Goal: Information Seeking & Learning: Learn about a topic

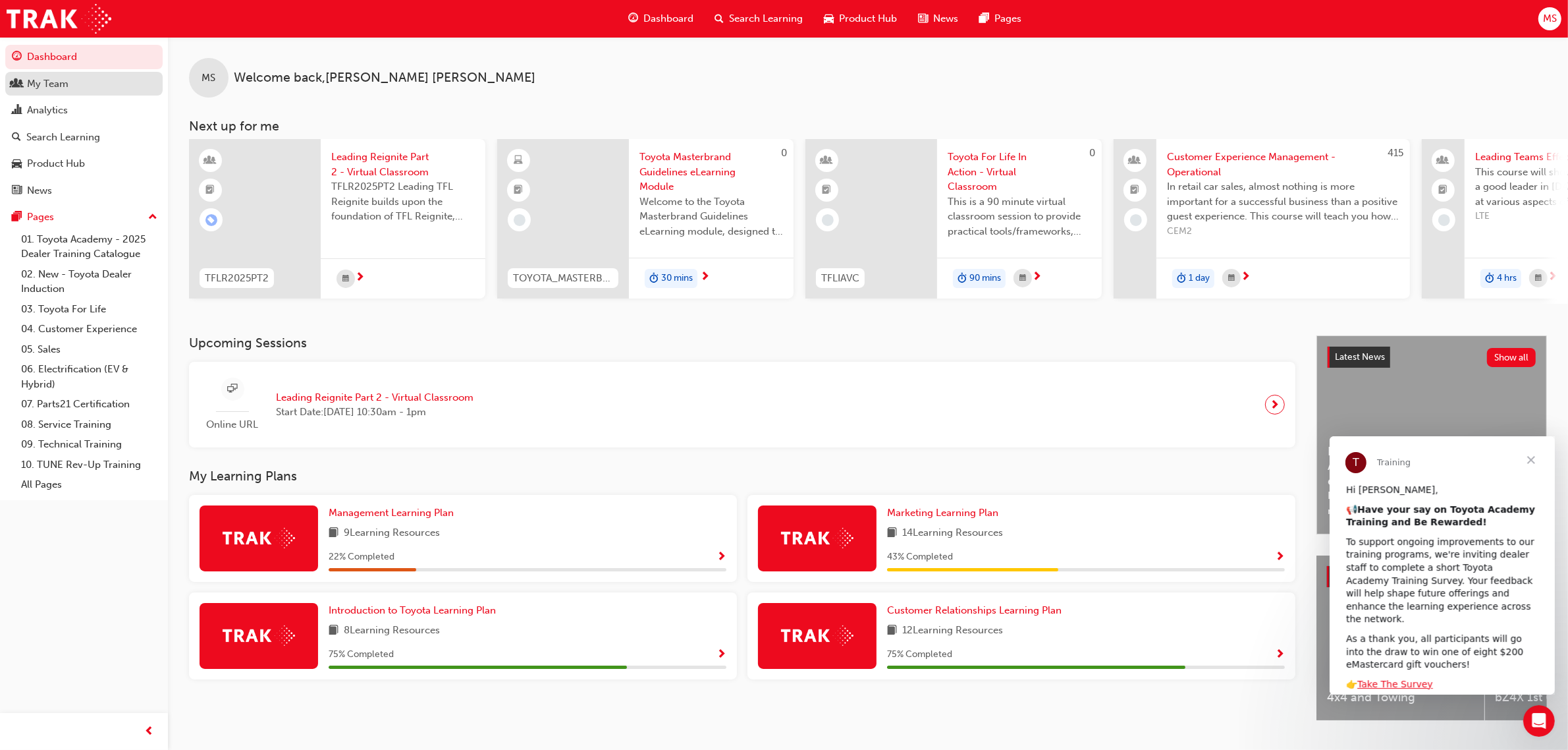
click at [71, 83] on div "My Team" at bounding box center [84, 84] width 145 height 17
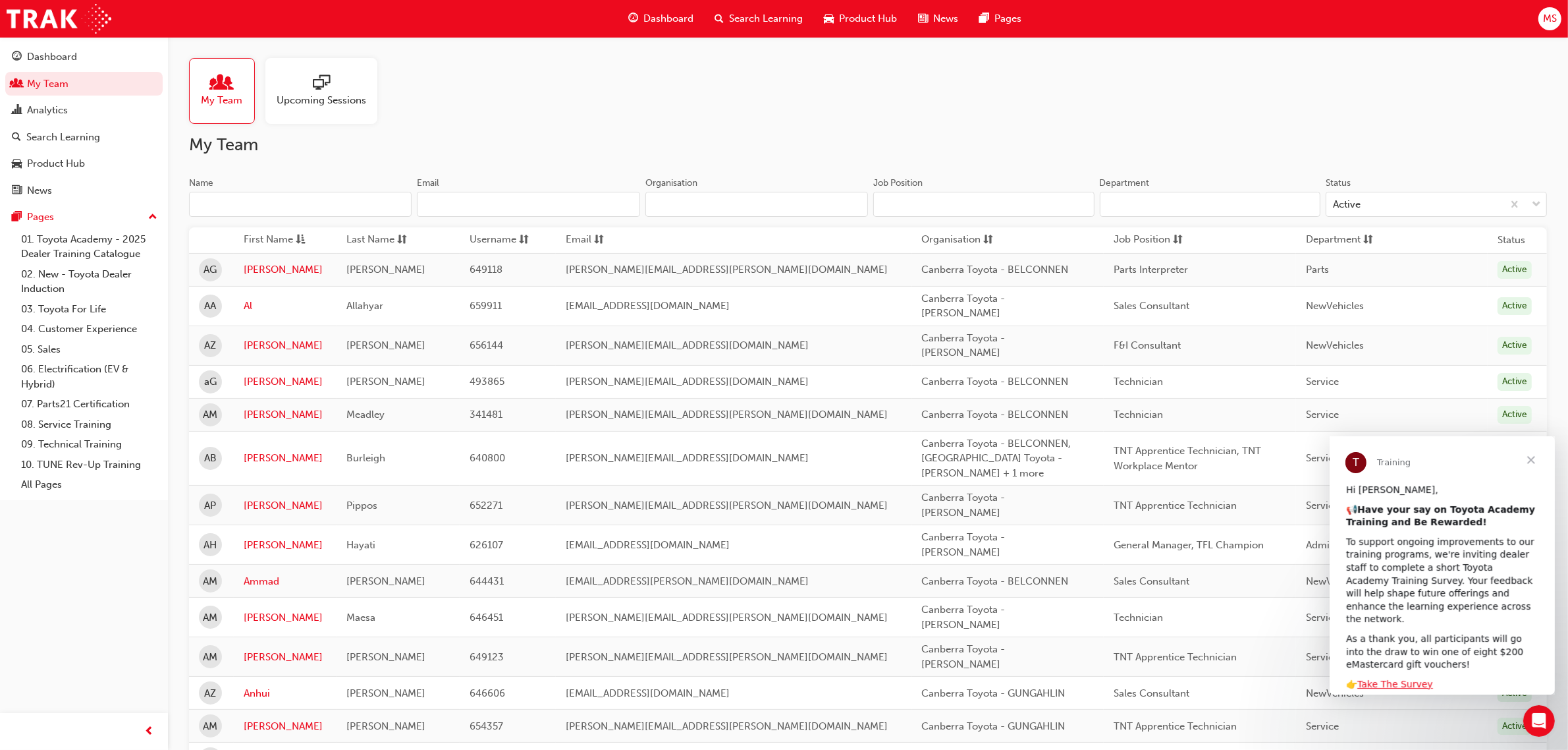
click at [1535, 461] on span "Close" at bounding box center [1530, 459] width 47 height 47
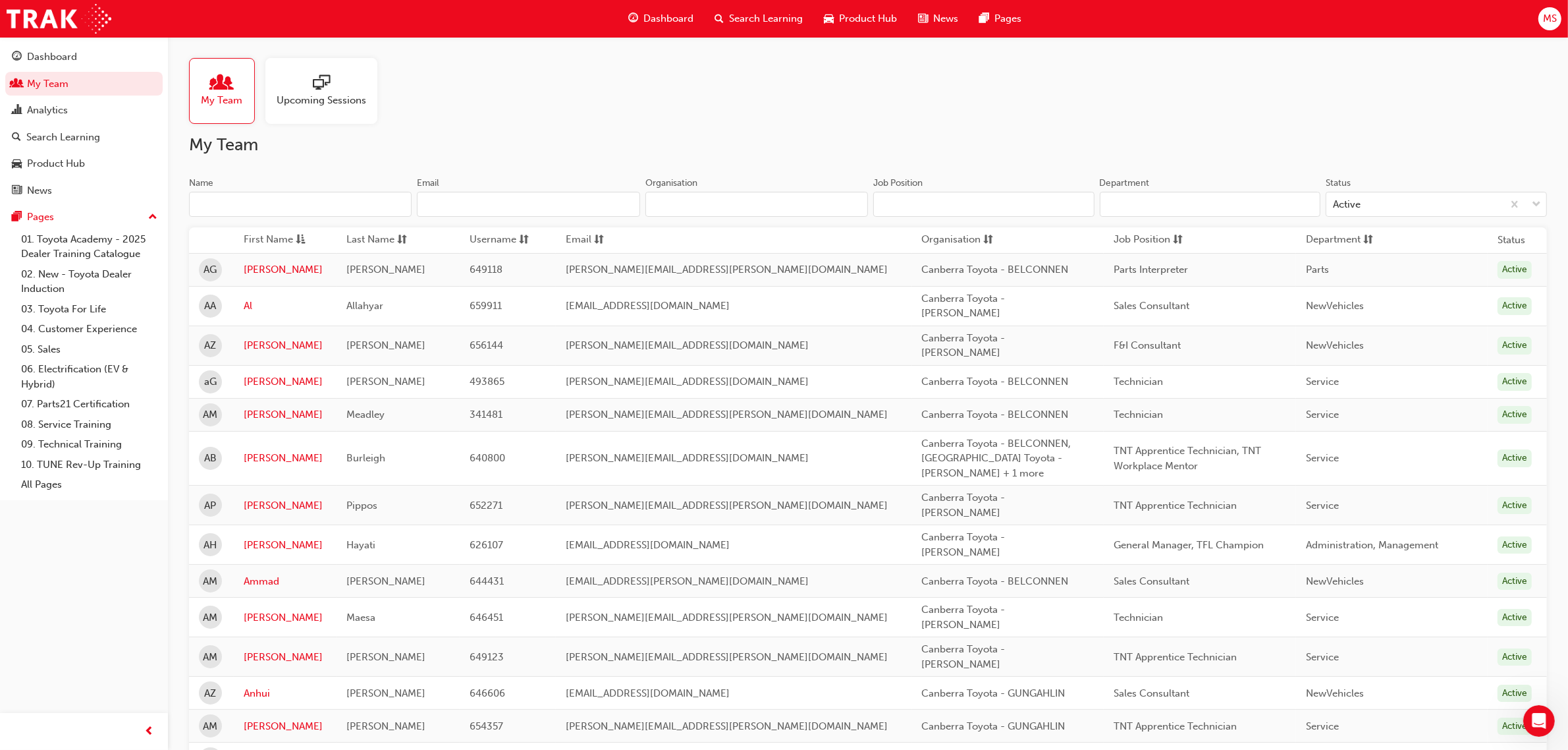
click at [243, 206] on input "Name" at bounding box center [300, 205] width 223 height 25
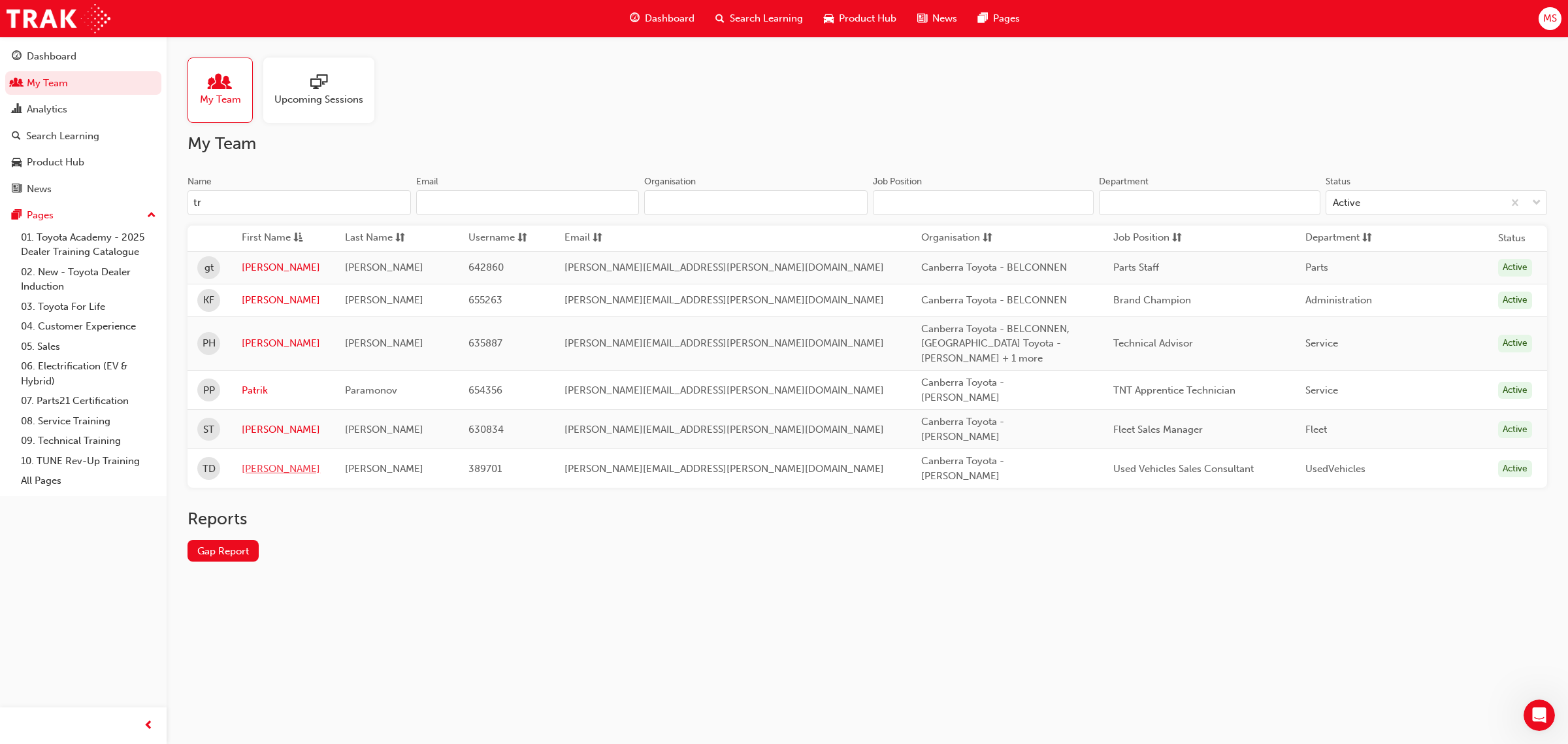
type input "tr"
click at [259, 461] on link "[PERSON_NAME]" at bounding box center [283, 469] width 83 height 15
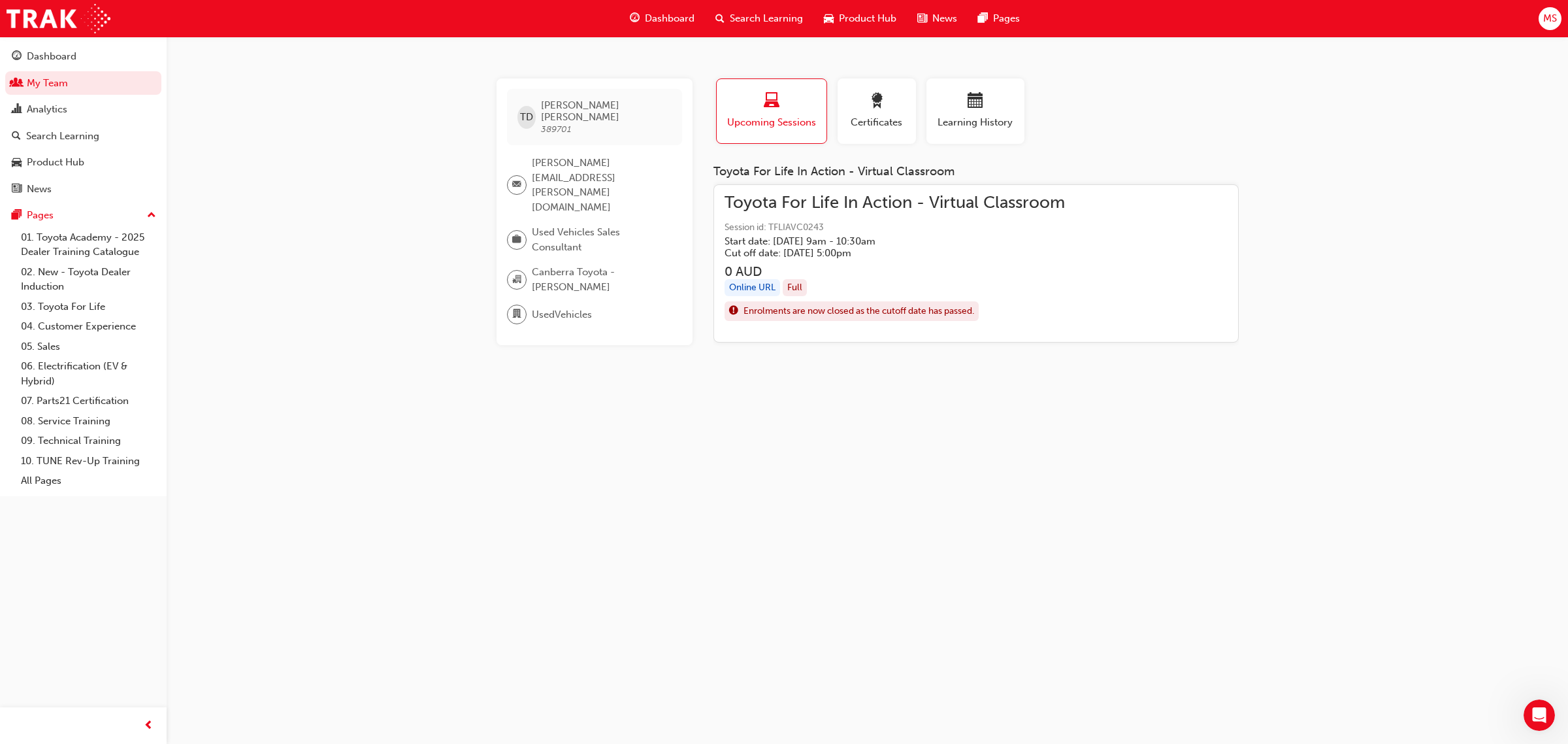
click at [822, 247] on h5 "Cut off date: [DATE] 5:00pm" at bounding box center [884, 253] width 319 height 12
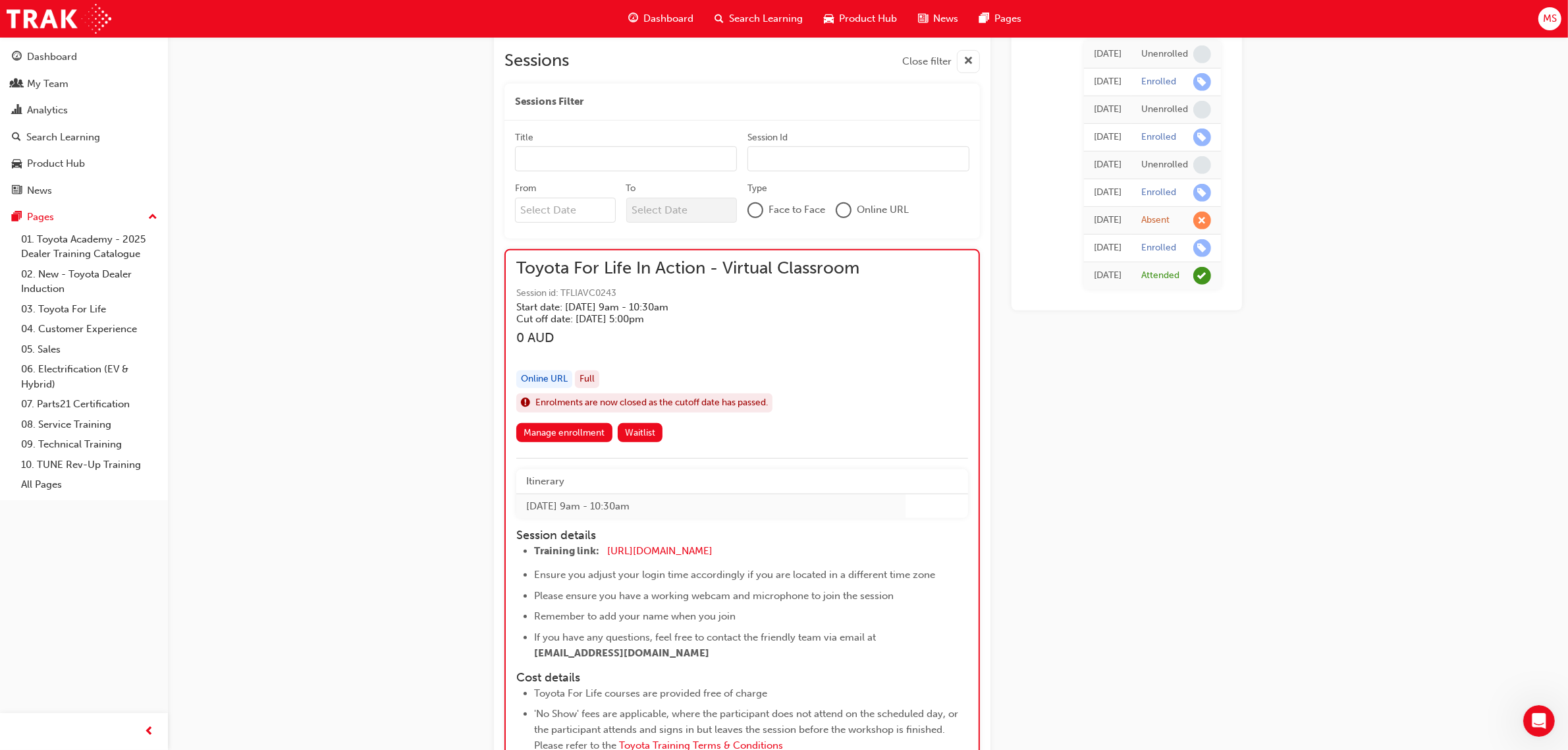
scroll to position [811, 0]
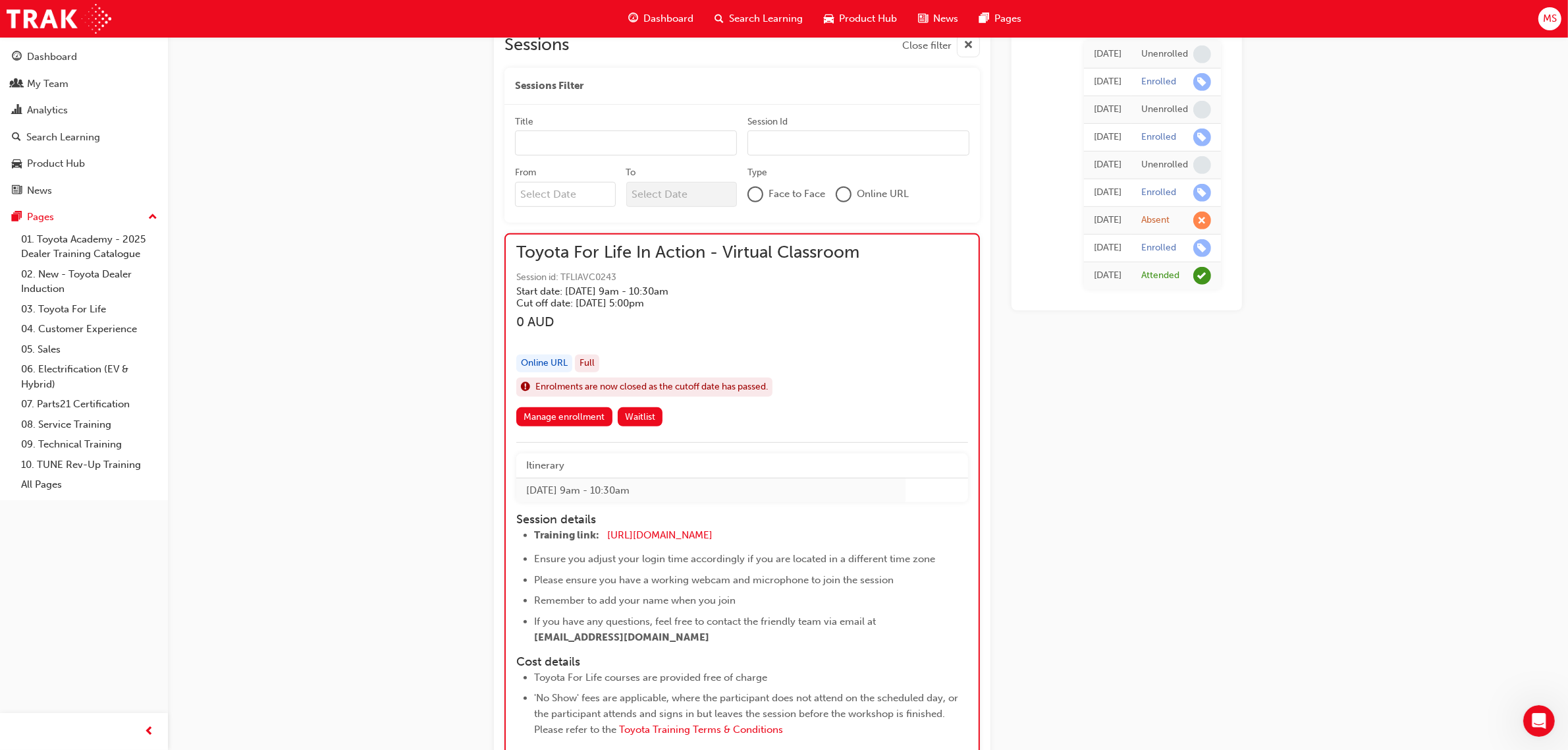
click at [752, 328] on h3 "0 AUD" at bounding box center [687, 322] width 343 height 15
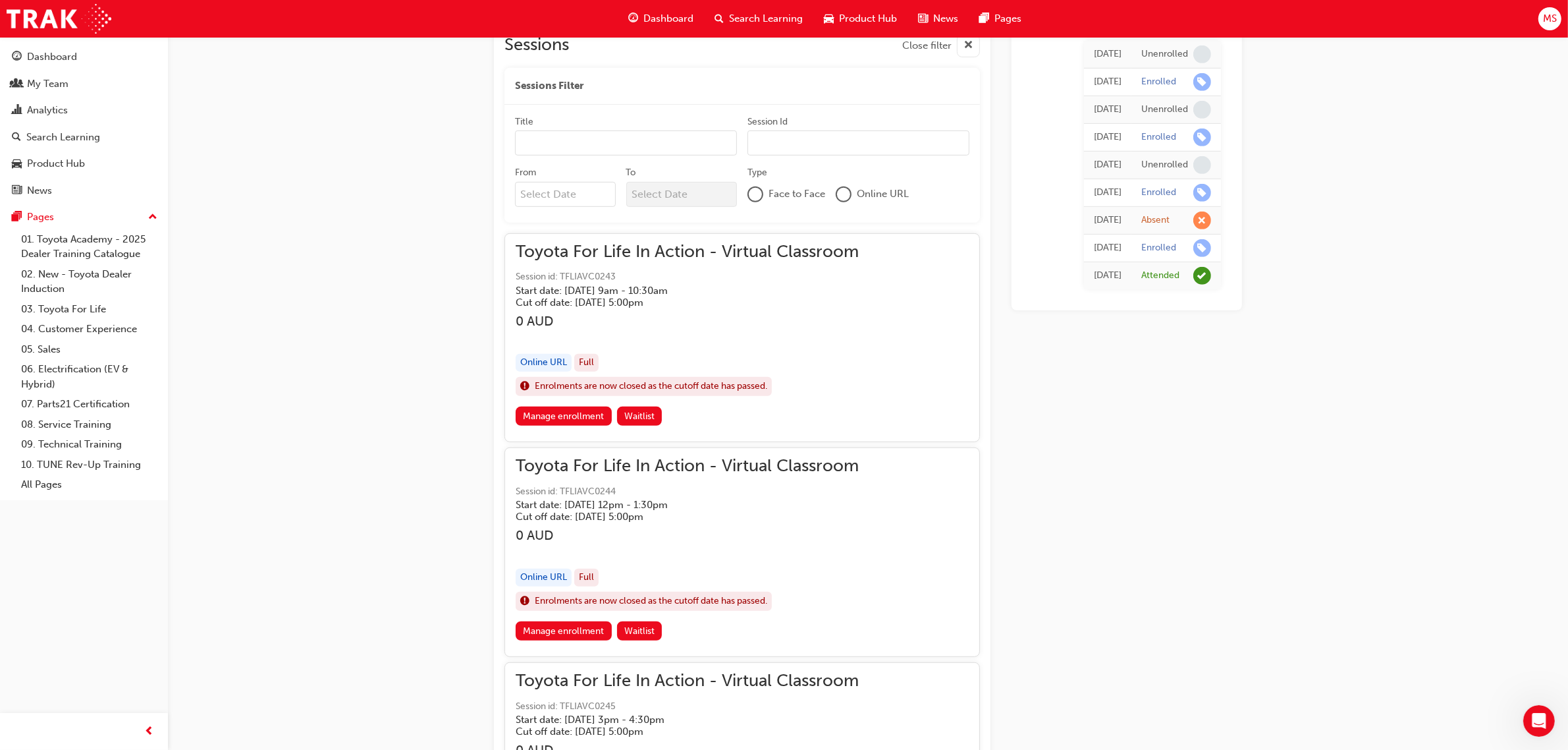
click at [670, 328] on h3 "0 AUD" at bounding box center [686, 321] width 343 height 15
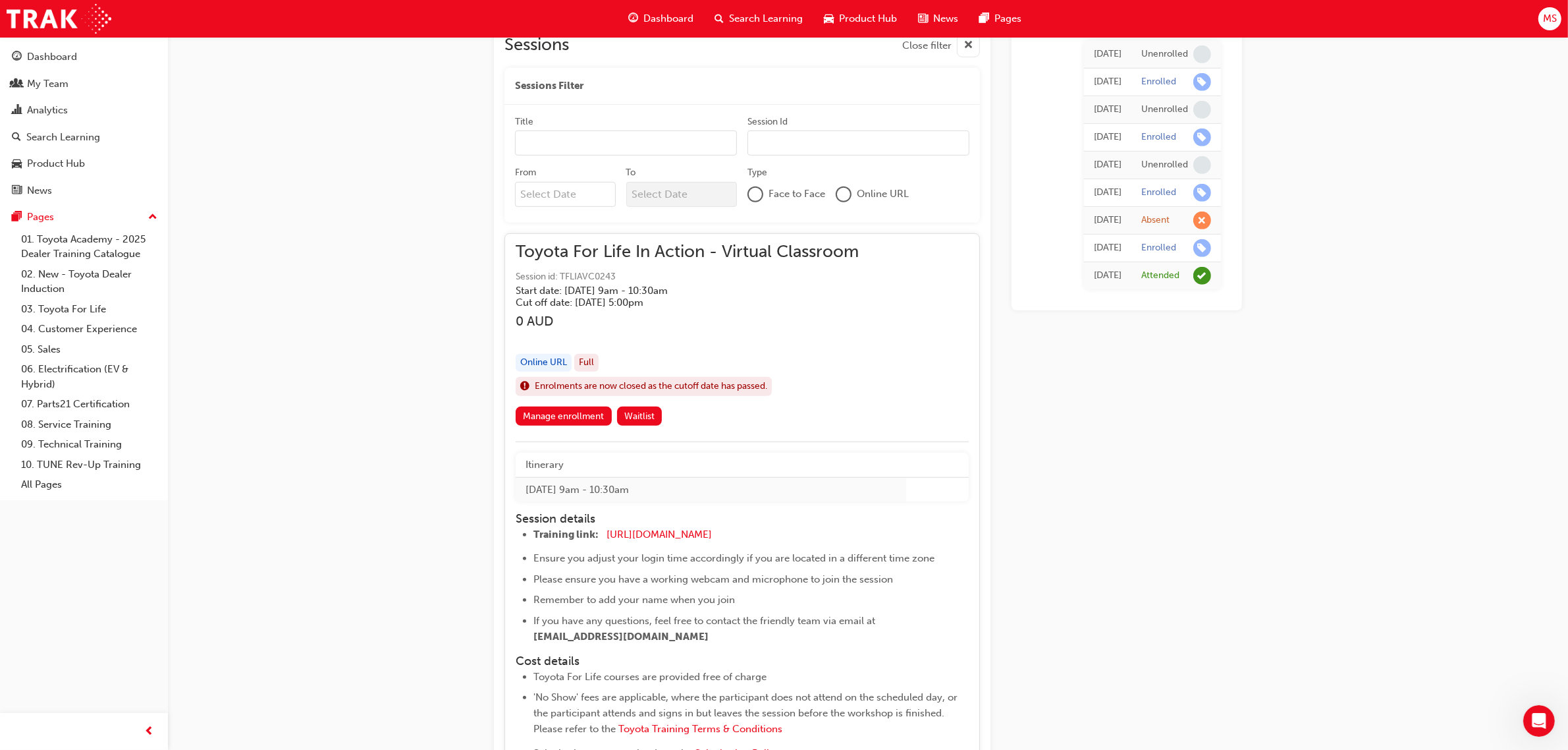
drag, startPoint x: 553, startPoint y: 414, endPoint x: 597, endPoint y: 415, distance: 44.0
click at [553, 414] on link "Manage enrollment" at bounding box center [563, 416] width 96 height 19
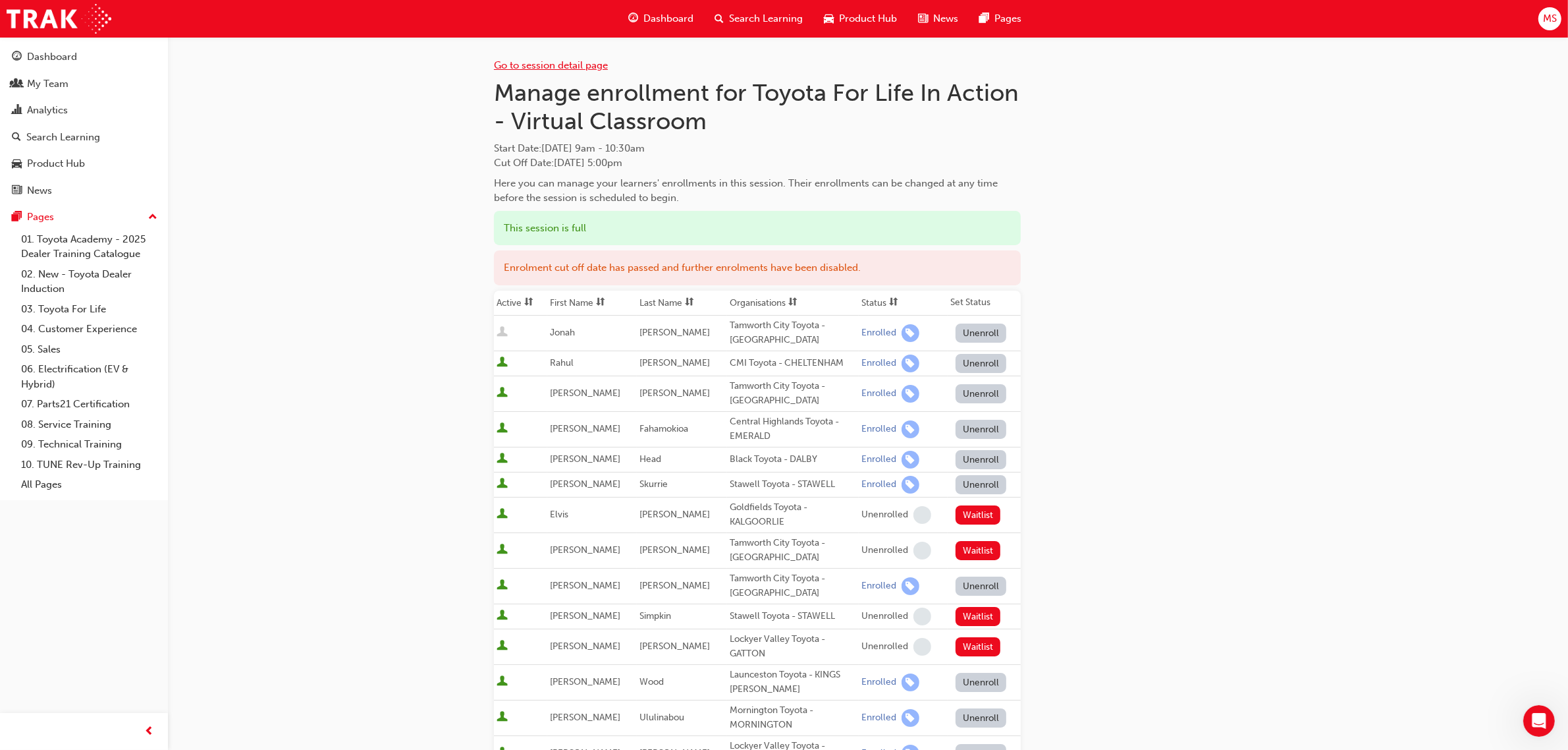
click at [582, 61] on link "Go to session detail page" at bounding box center [550, 65] width 114 height 12
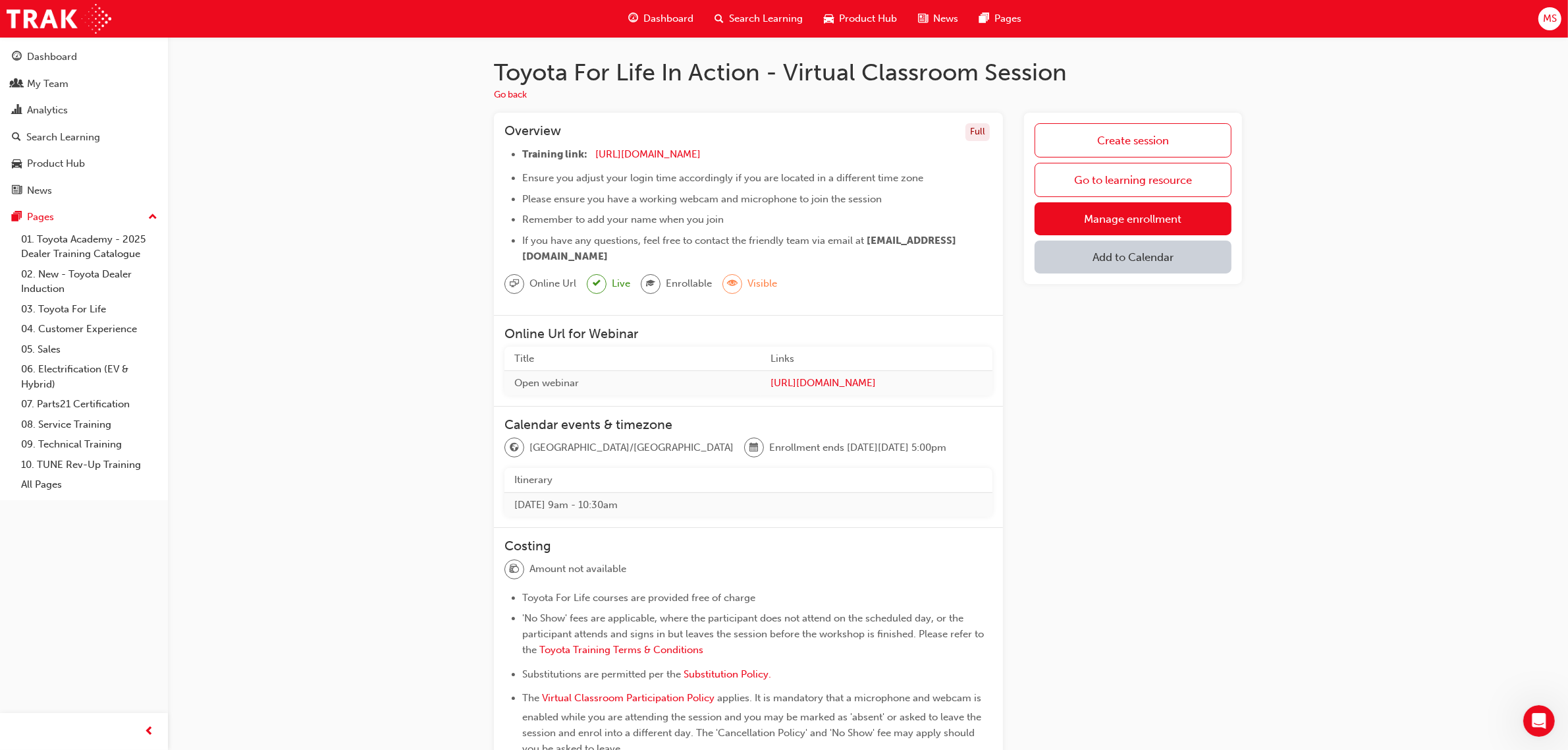
click at [958, 236] on li "If you have any questions, feel free to contact the friendly team via email at …" at bounding box center [757, 249] width 470 height 32
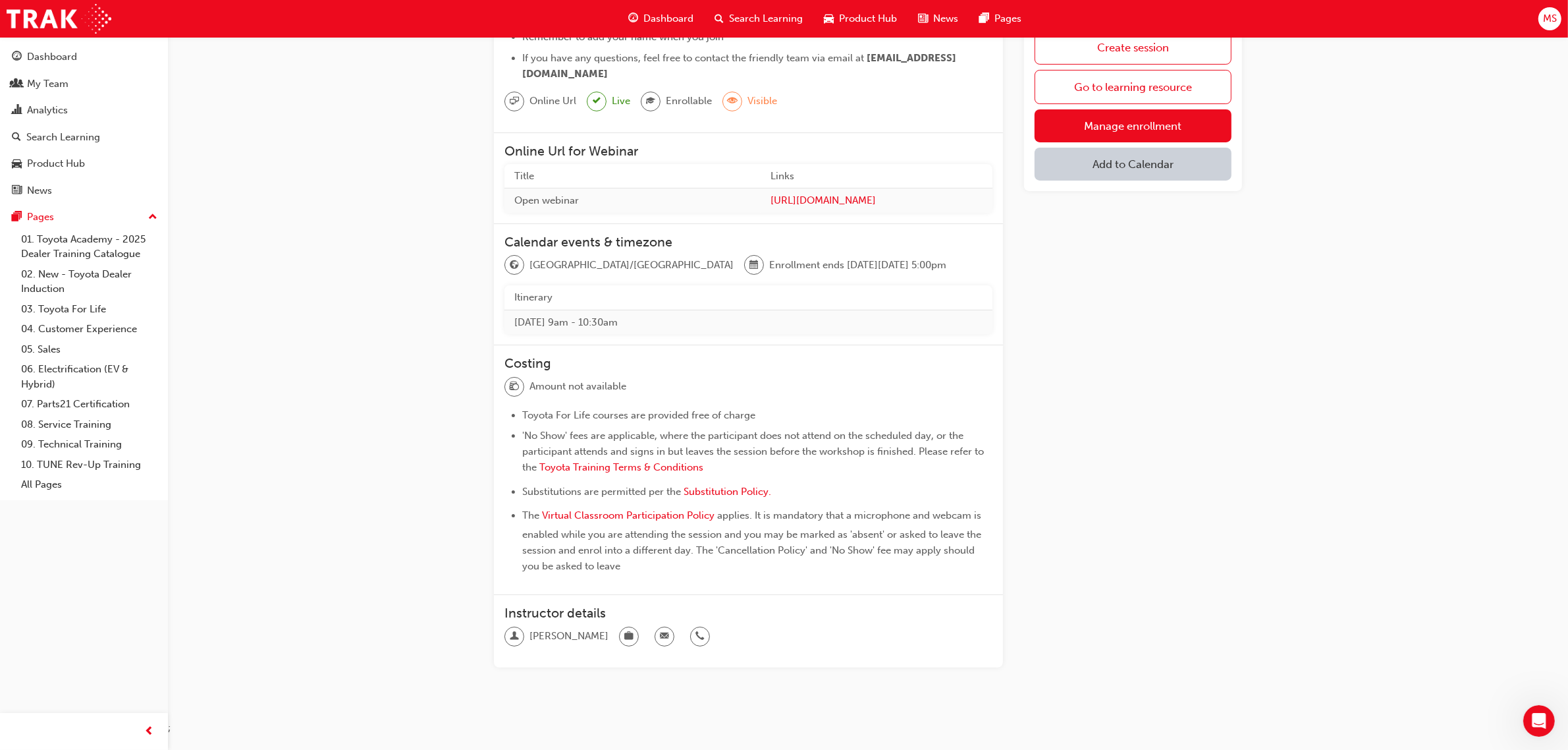
scroll to position [201, 0]
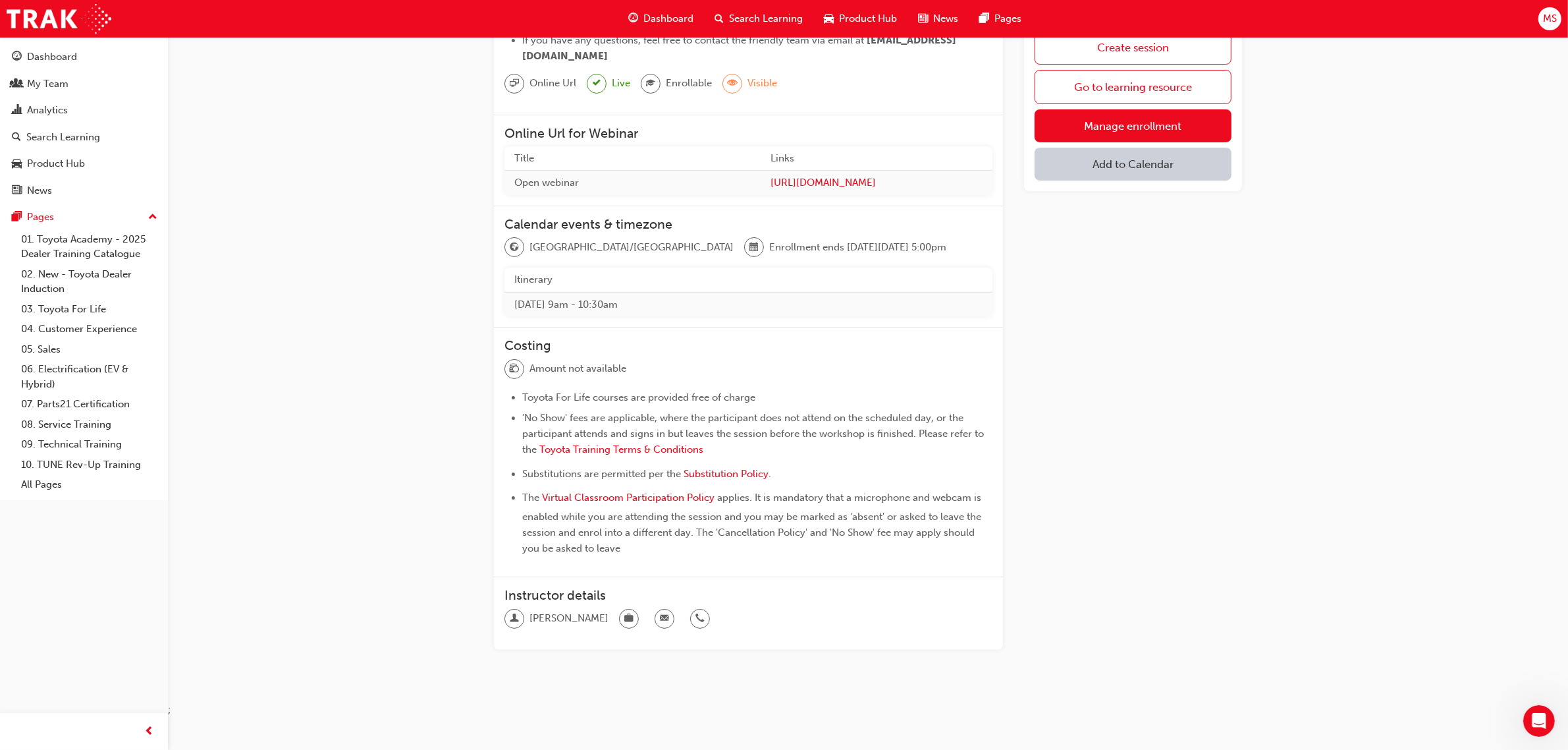
click at [1254, 459] on div "Toyota For Life In Action - Virtual Classroom Session Go back Overview Full Tra…" at bounding box center [868, 280] width 790 height 845
drag, startPoint x: 533, startPoint y: 388, endPoint x: 877, endPoint y: 550, distance: 380.2
click at [873, 549] on ul "Toyota For Life courses are provided free of charge 'No Show' fees are applicab…" at bounding box center [748, 472] width 488 height 167
click at [1182, 614] on div "Create session Go to learning resource Manage enrollment Add to Calendar" at bounding box center [1133, 286] width 218 height 748
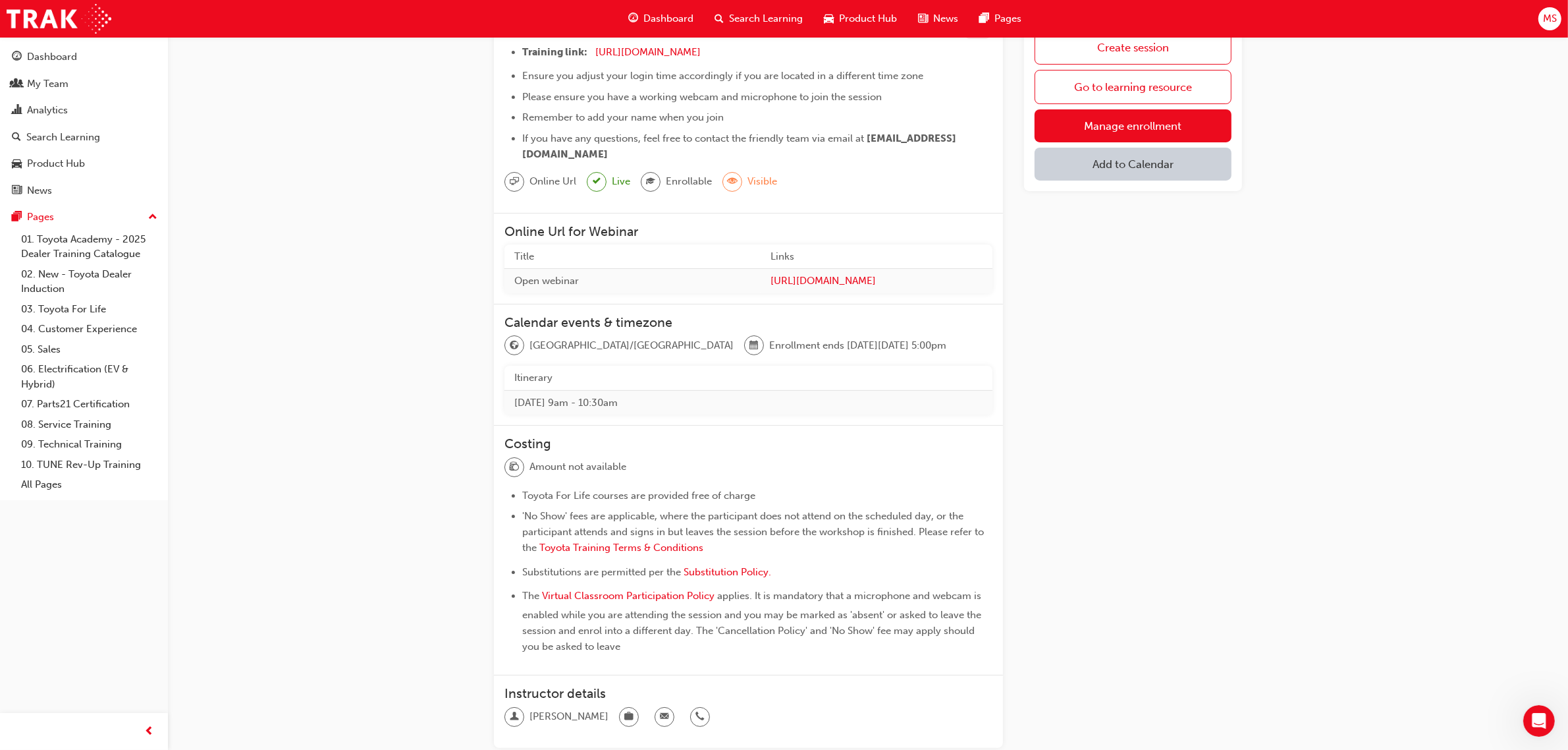
scroll to position [0, 0]
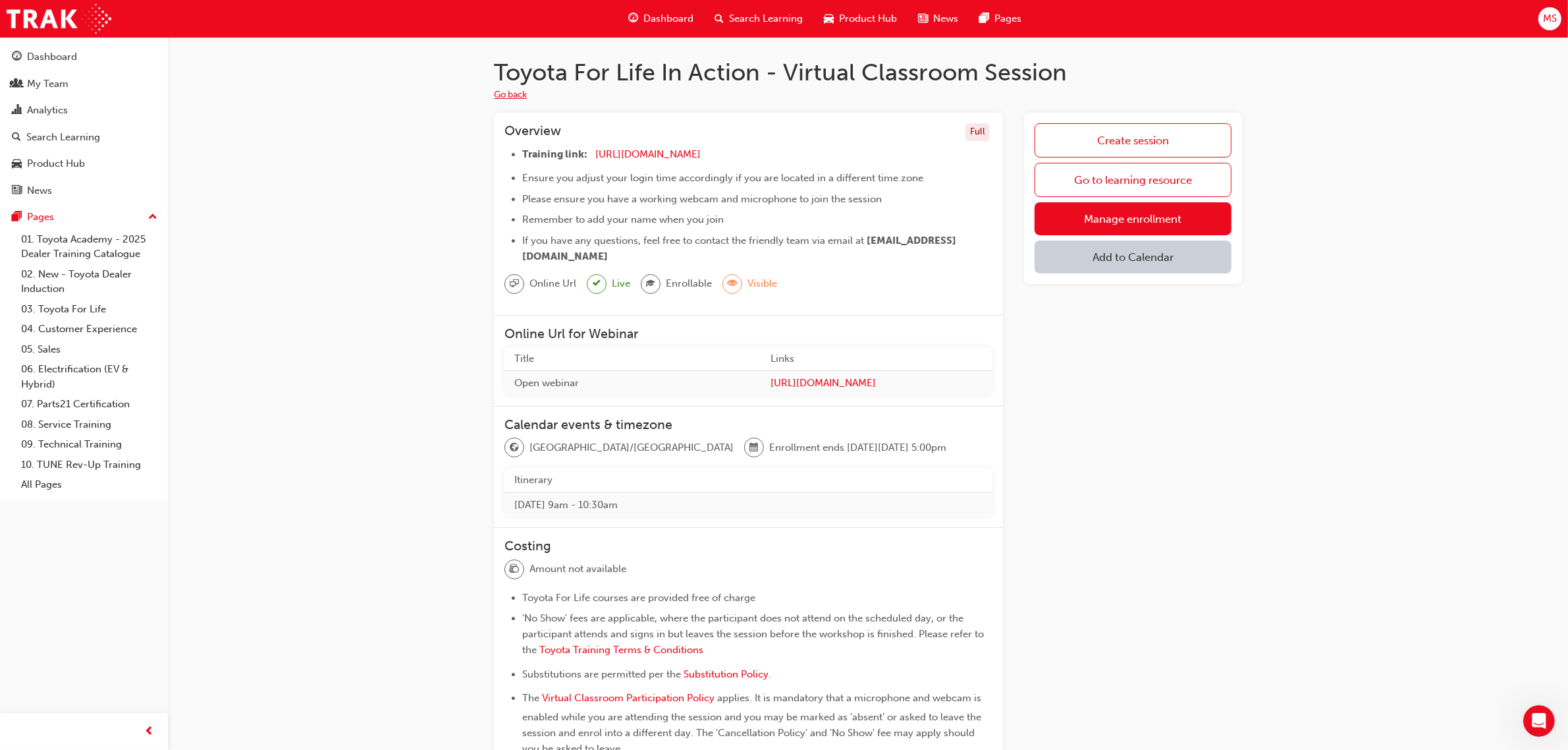
click at [517, 92] on button "Go back" at bounding box center [510, 95] width 33 height 15
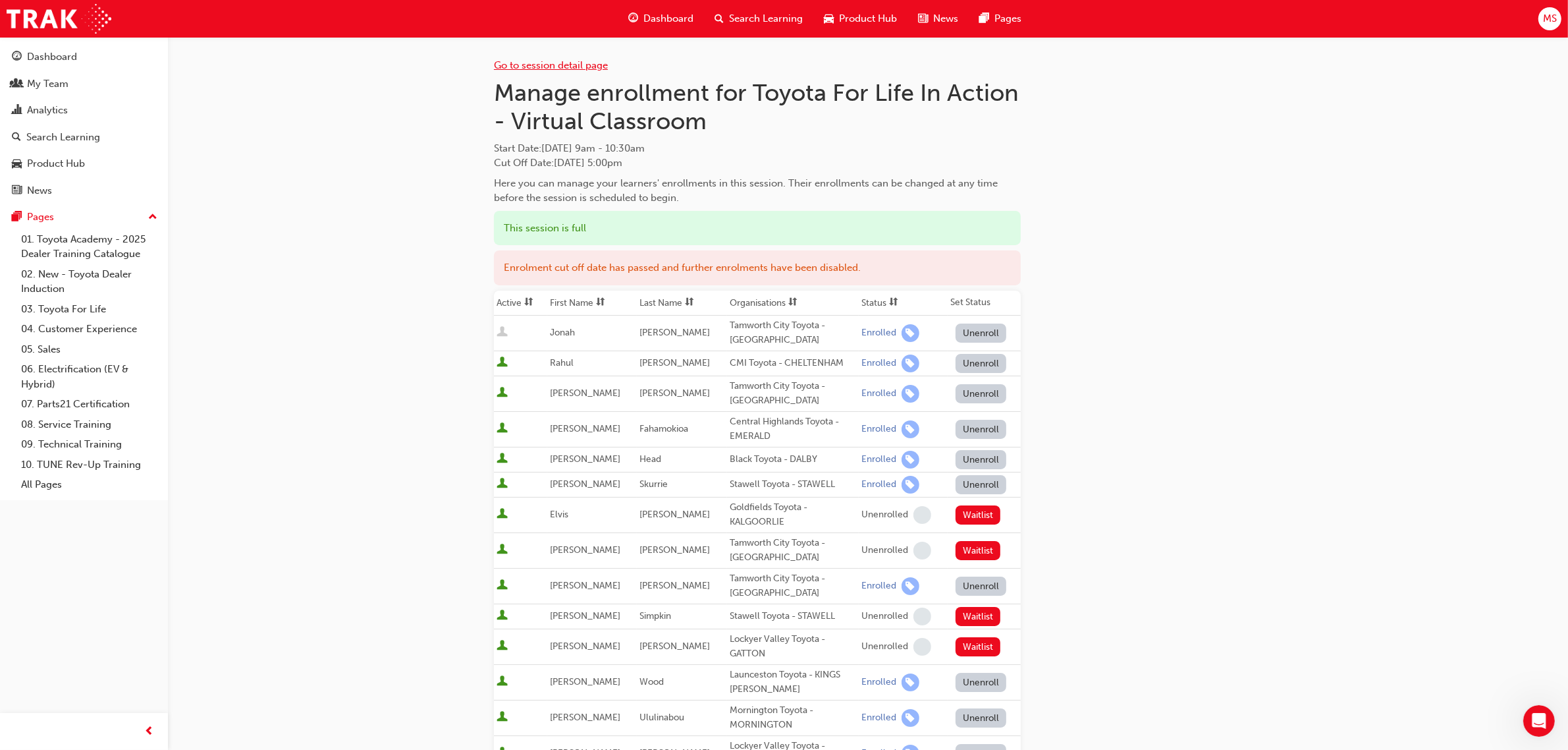
click at [521, 61] on link "Go to session detail page" at bounding box center [550, 65] width 114 height 12
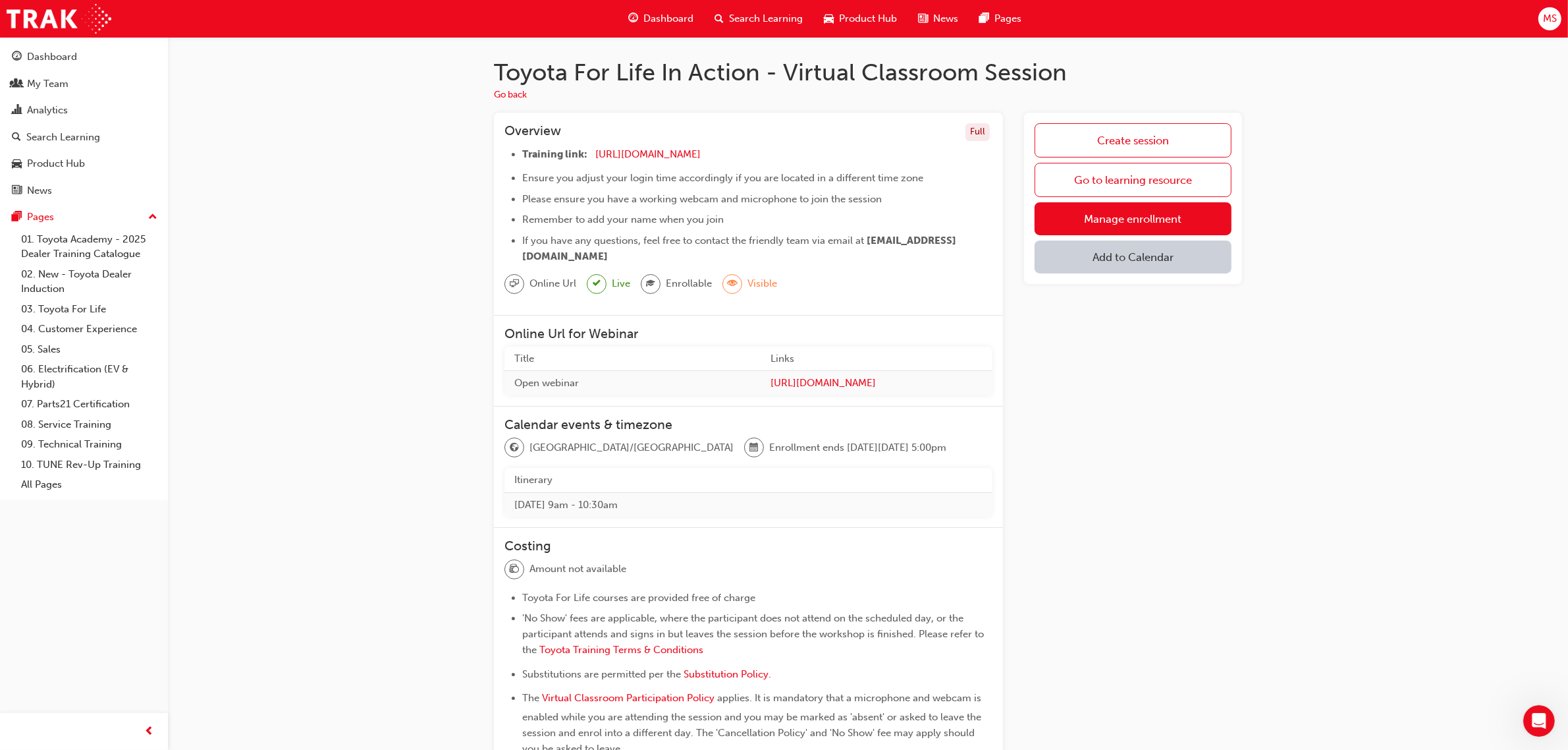
click at [904, 280] on div "Online Url Live Enrollable Visible" at bounding box center [748, 289] width 488 height 30
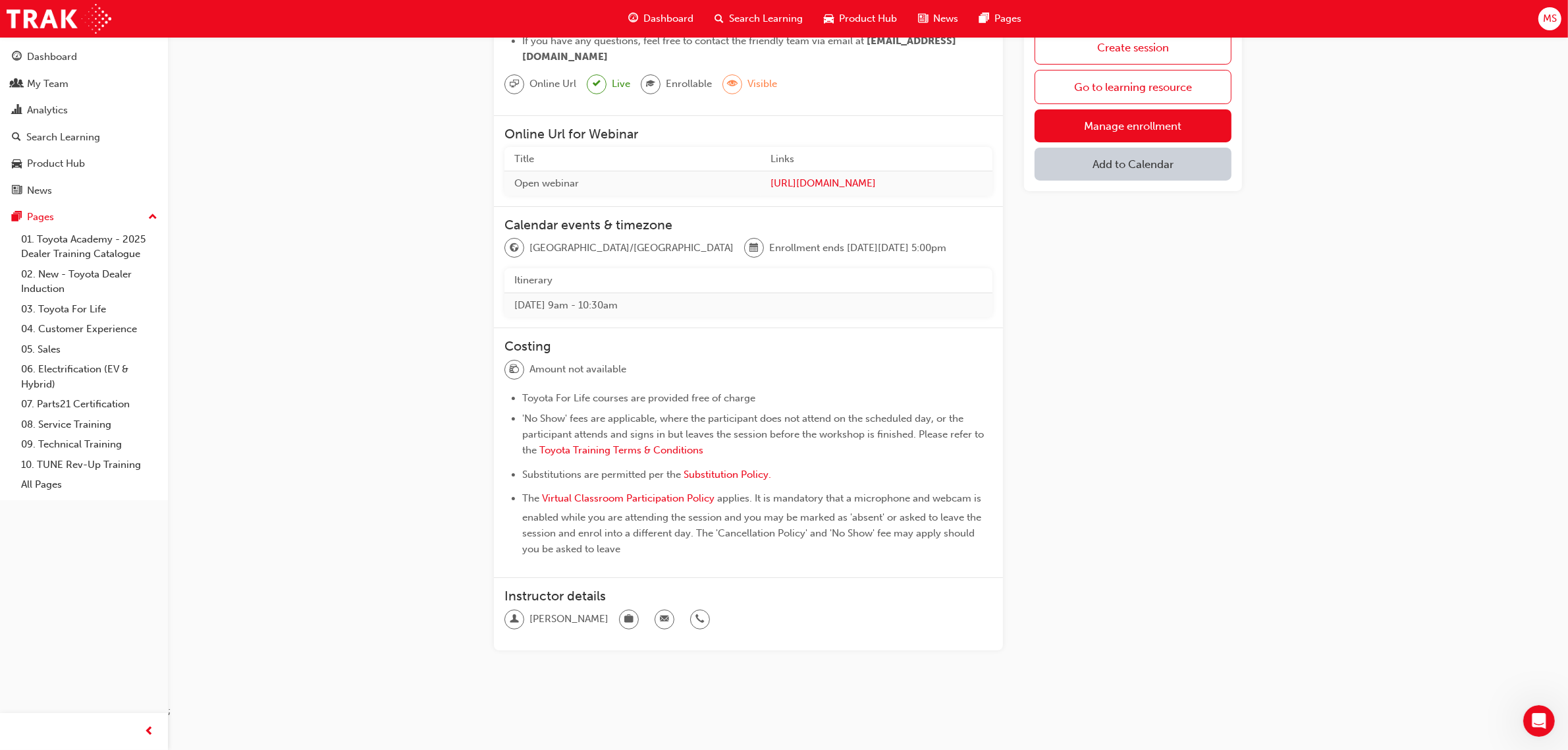
scroll to position [201, 0]
drag, startPoint x: 858, startPoint y: 545, endPoint x: 892, endPoint y: 545, distance: 34.0
click at [859, 545] on li "The Virtual Classroom Participation Policy applies. It is mandatory that a micr…" at bounding box center [757, 523] width 470 height 67
drag, startPoint x: 634, startPoint y: 550, endPoint x: 545, endPoint y: 449, distance: 134.6
click at [531, 453] on div "Costing Amount not available Toyota For Life courses are provided free of charg…" at bounding box center [748, 452] width 509 height 249
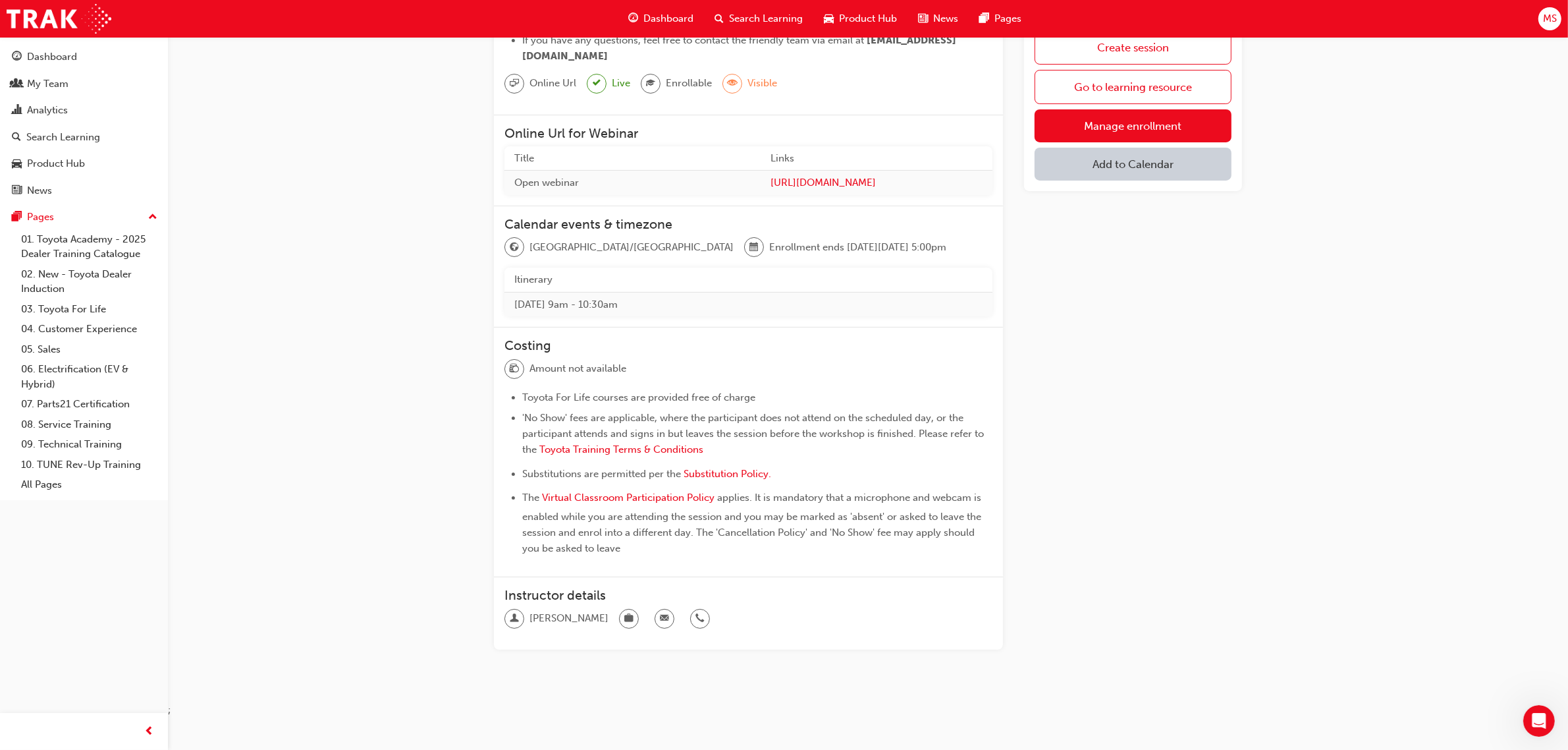
click at [991, 531] on li "The Virtual Classroom Participation Policy applies. It is mandatory that a micr…" at bounding box center [757, 523] width 470 height 67
click at [1130, 515] on div "Create session Go to learning resource Manage enrollment Add to Calendar" at bounding box center [1133, 286] width 218 height 748
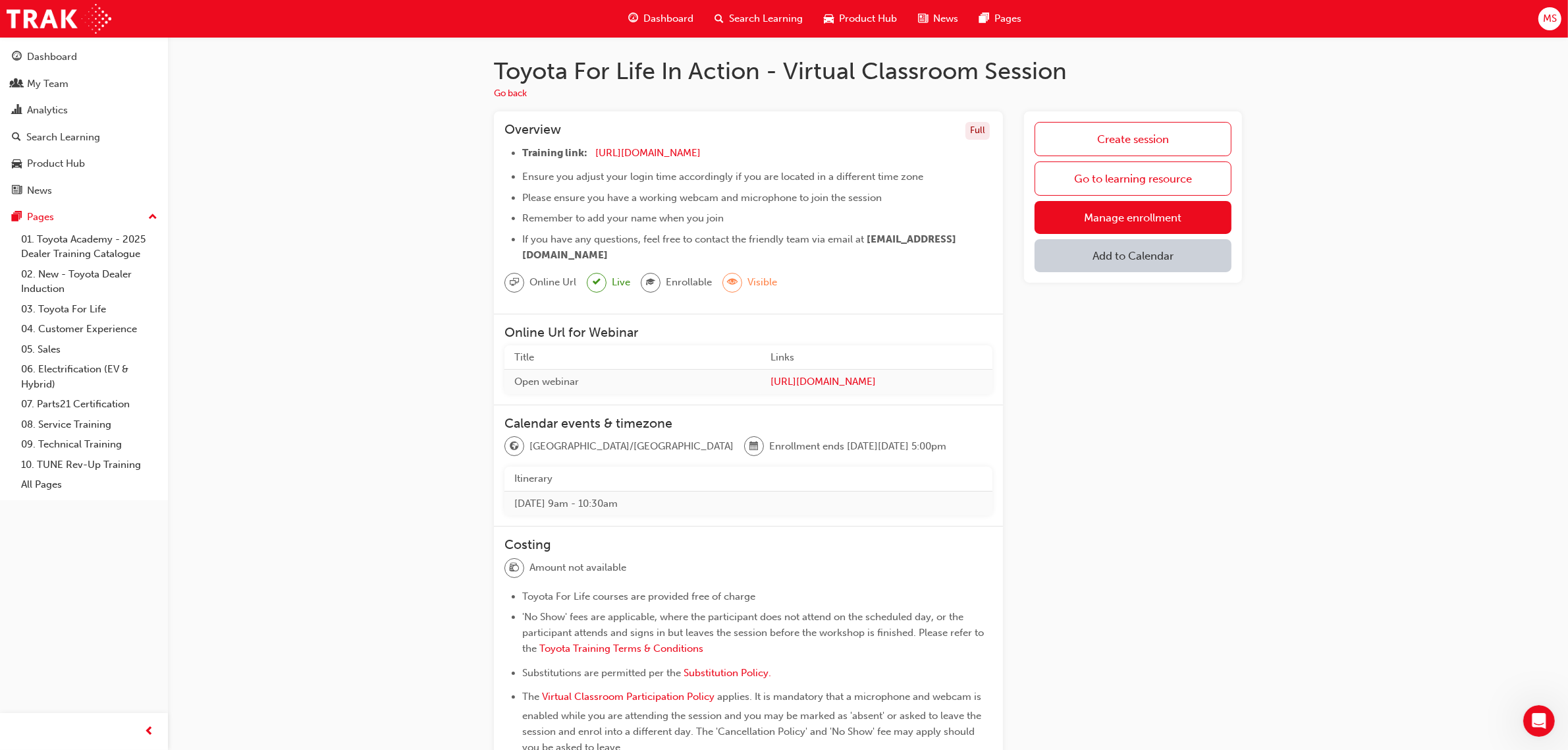
scroll to position [0, 0]
drag, startPoint x: 604, startPoint y: 507, endPoint x: 802, endPoint y: 524, distance: 198.7
click at [802, 524] on div "Calendar events & timezone [GEOGRAPHIC_DATA]/[GEOGRAPHIC_DATA] Enrollment ends …" at bounding box center [748, 467] width 509 height 121
drag, startPoint x: 1256, startPoint y: 575, endPoint x: 1320, endPoint y: 558, distance: 66.2
click at [1259, 575] on div "Toyota For Life In Action - Virtual Classroom Session Go back Overview Full Tra…" at bounding box center [868, 481] width 790 height 845
